Goal: Task Accomplishment & Management: Manage account settings

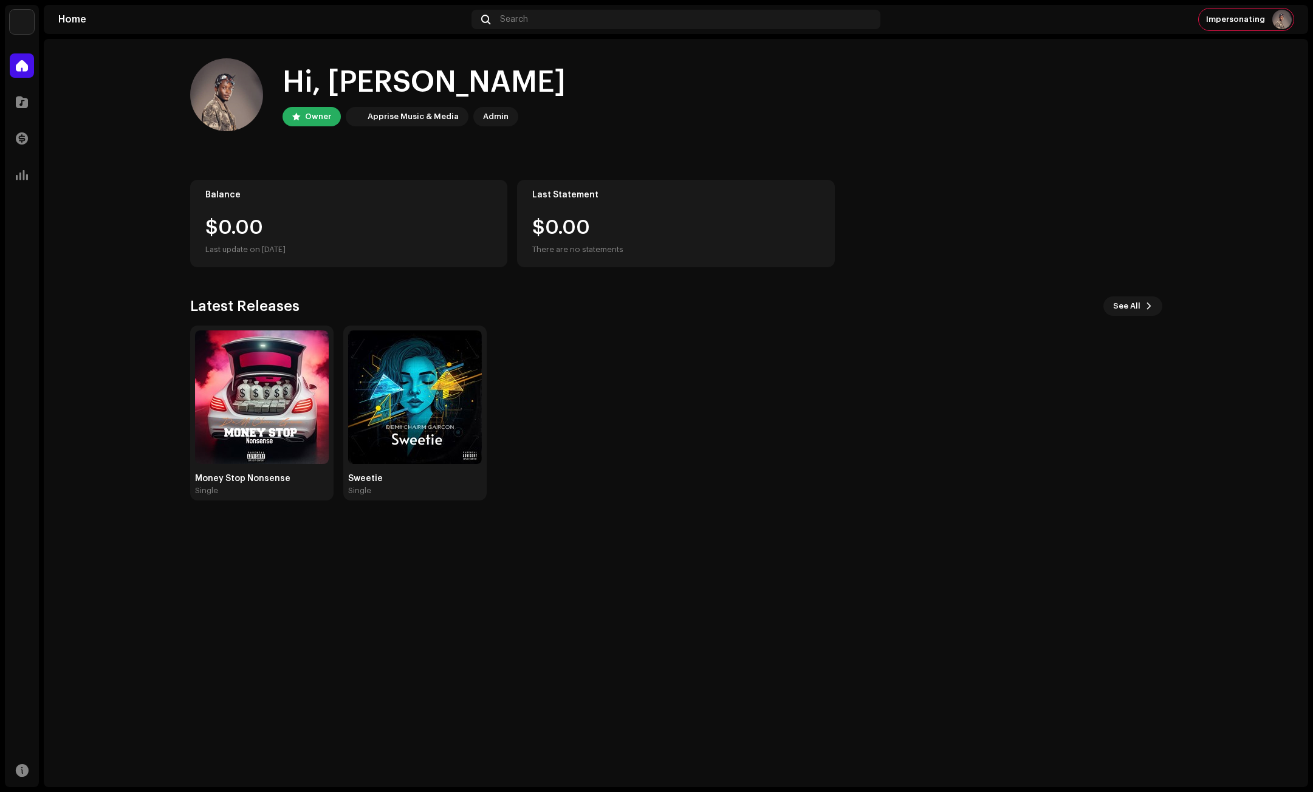
click at [18, 21] on img at bounding box center [22, 22] width 24 height 24
click at [182, 27] on span at bounding box center [185, 27] width 7 height 10
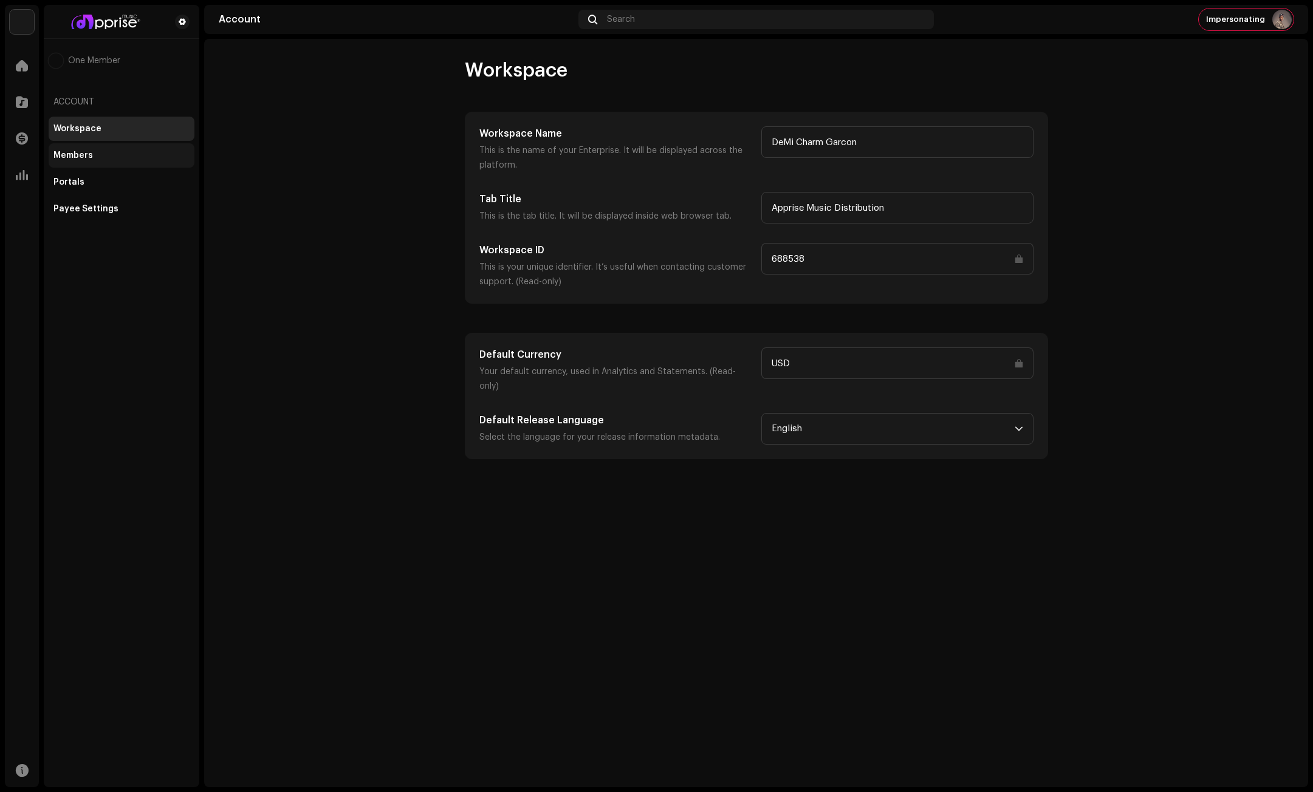
click at [86, 155] on div "Members" at bounding box center [72, 156] width 39 height 10
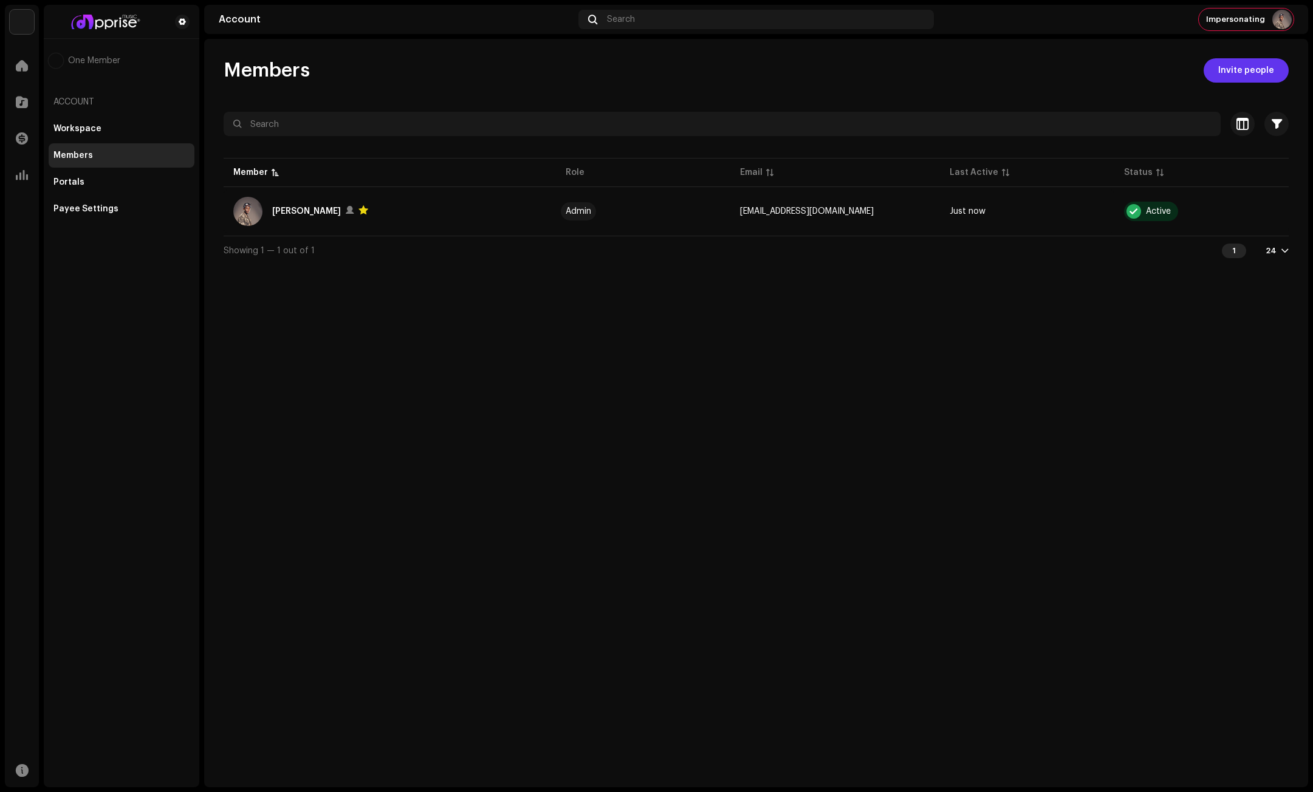
click at [1247, 69] on span "Invite people" at bounding box center [1246, 70] width 56 height 24
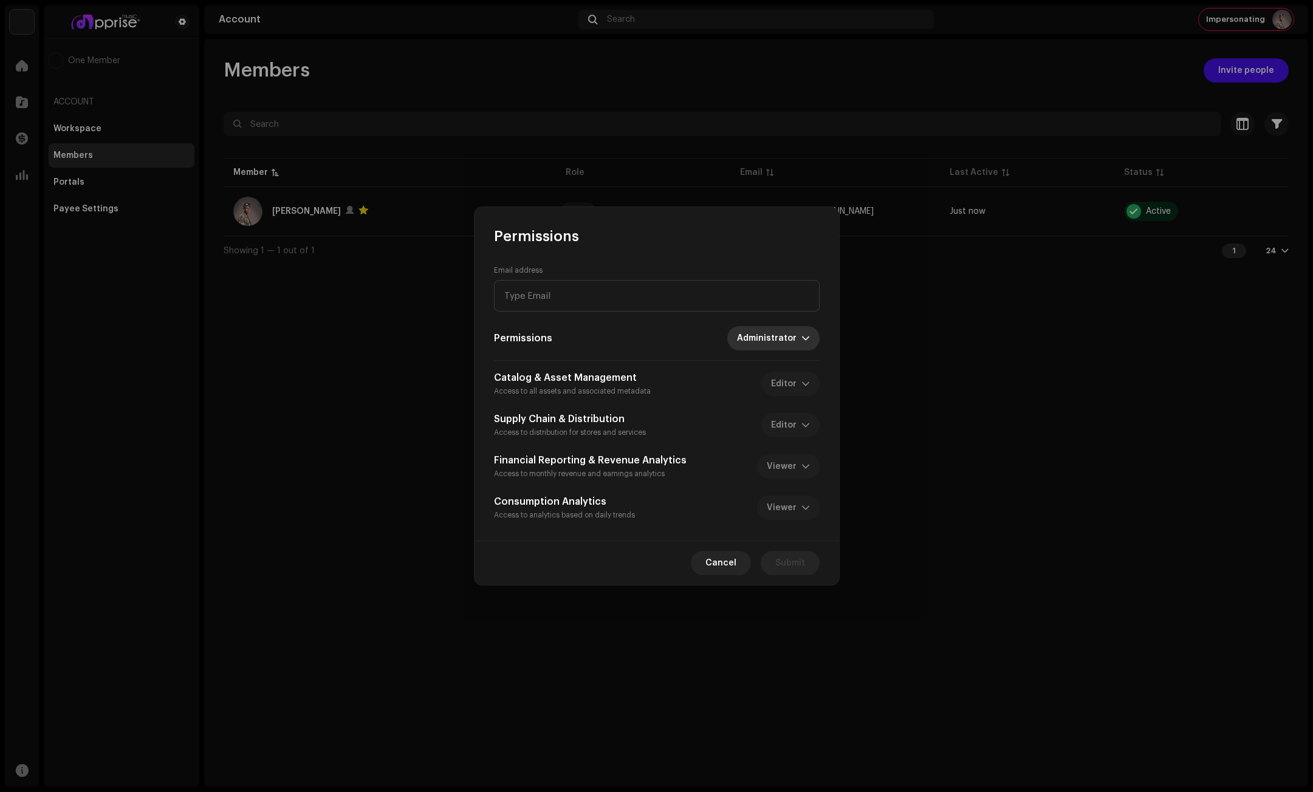
click at [788, 337] on span "Administrator" at bounding box center [769, 338] width 64 height 24
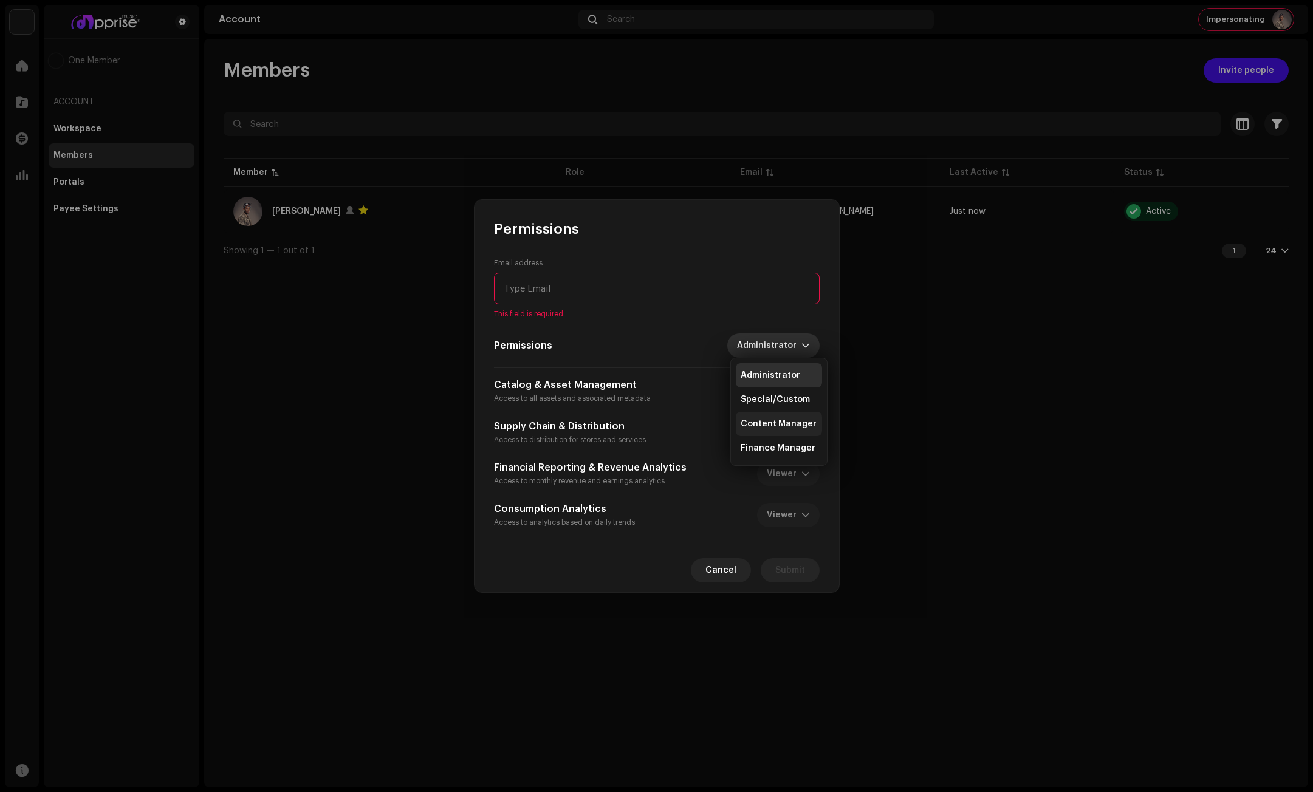
click at [747, 422] on span "Content Manager" at bounding box center [779, 424] width 76 height 12
paste input "[EMAIL_ADDRESS][DOMAIN_NAME]"
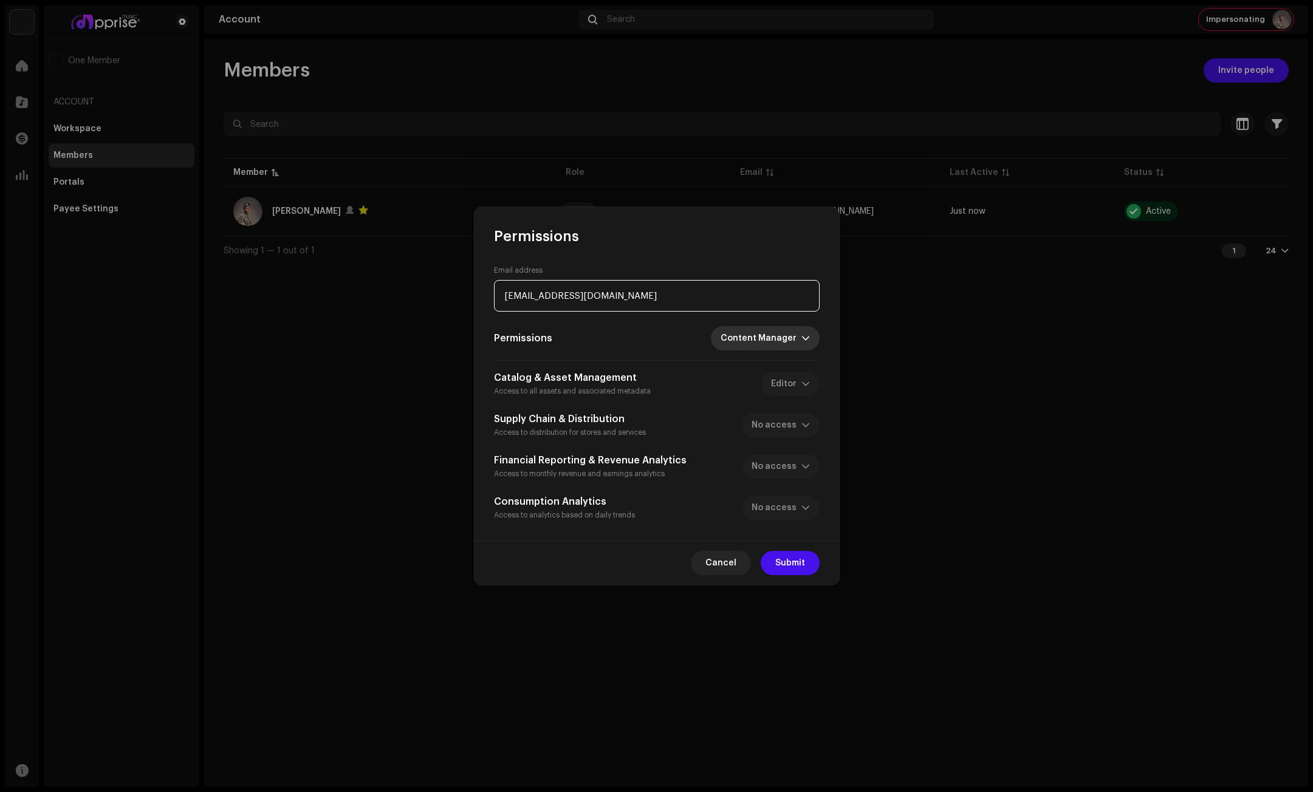
type input "[EMAIL_ADDRESS][DOMAIN_NAME]"
click at [795, 346] on span "Content Manager" at bounding box center [761, 338] width 81 height 24
click at [764, 391] on span "Special/Custom" at bounding box center [760, 392] width 69 height 12
click at [785, 335] on span "Special/Custom" at bounding box center [764, 338] width 74 height 24
click at [770, 372] on span "Administrator" at bounding box center [762, 368] width 60 height 12
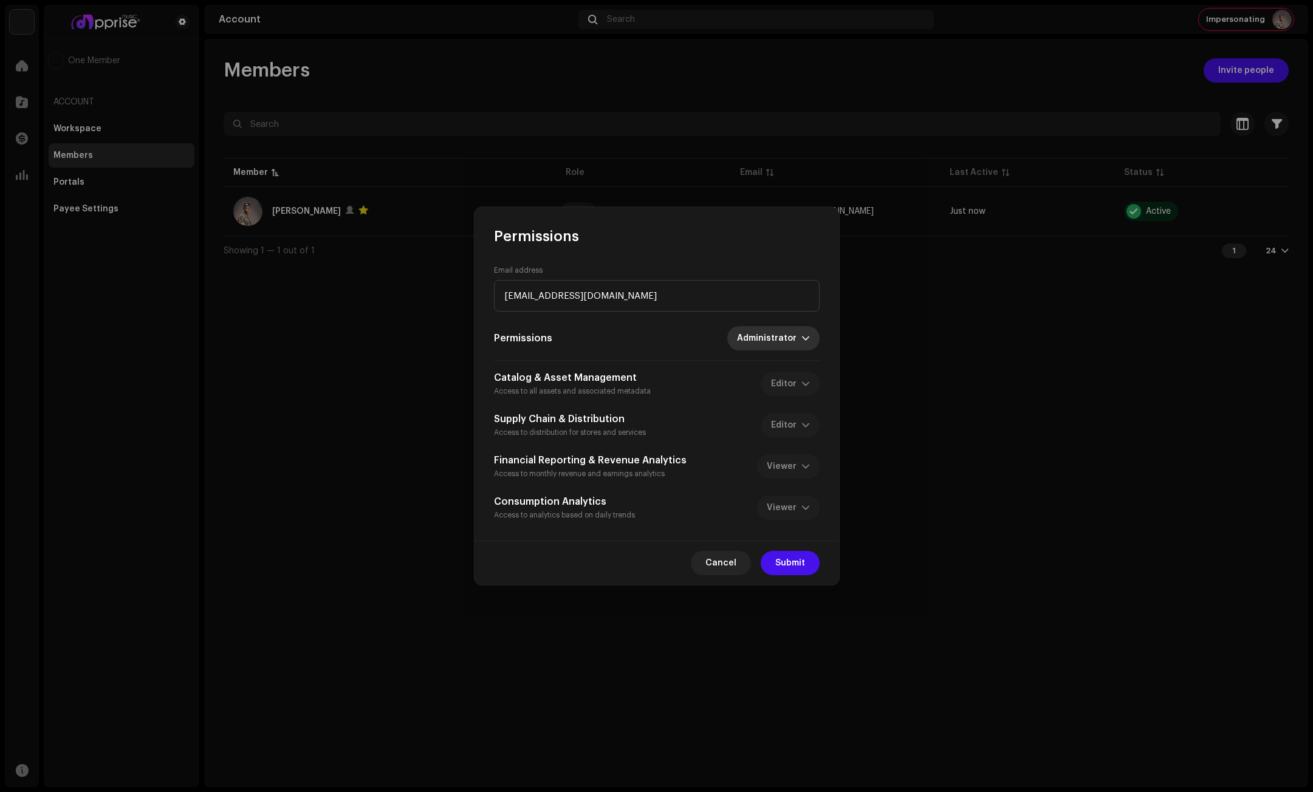
click at [803, 382] on div "Catalog & Asset Management Access to all assets and associated metadata Editor" at bounding box center [657, 384] width 326 height 27
click at [795, 338] on span "Administrator" at bounding box center [769, 338] width 64 height 24
click at [766, 413] on span "Content Manager" at bounding box center [779, 417] width 76 height 12
click at [787, 557] on span "Submit" at bounding box center [790, 563] width 30 height 24
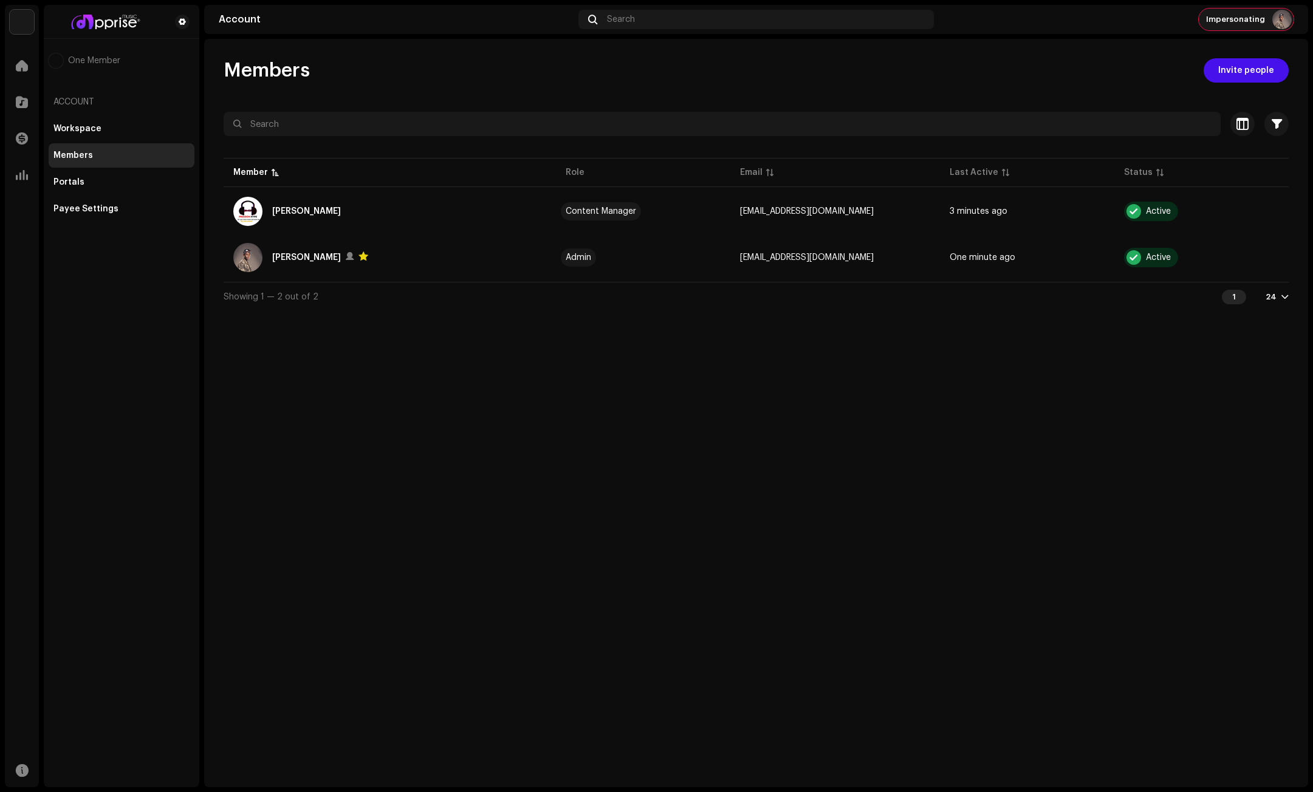
click at [1240, 16] on span "Impersonating" at bounding box center [1235, 20] width 59 height 10
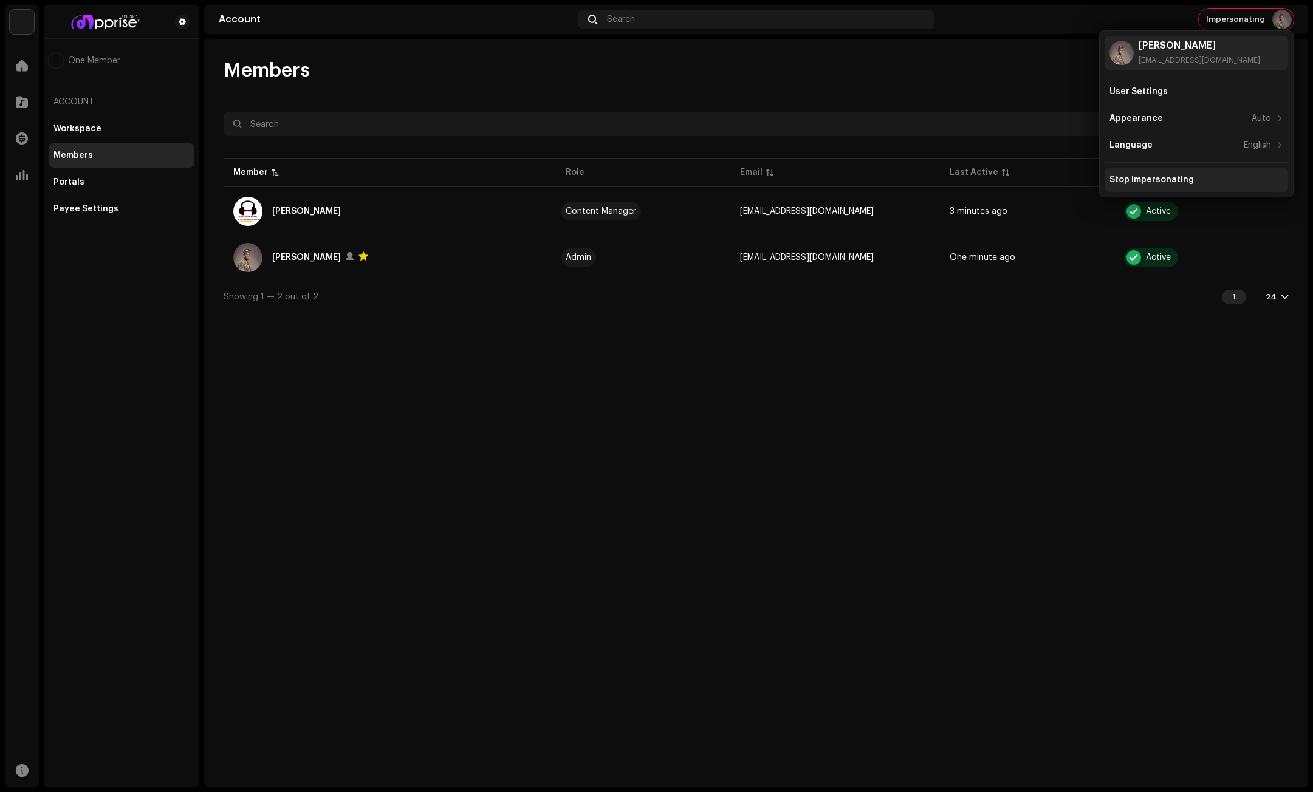
click at [1146, 174] on div "Stop Impersonating" at bounding box center [1196, 180] width 183 height 24
